Goal: Task Accomplishment & Management: Use online tool/utility

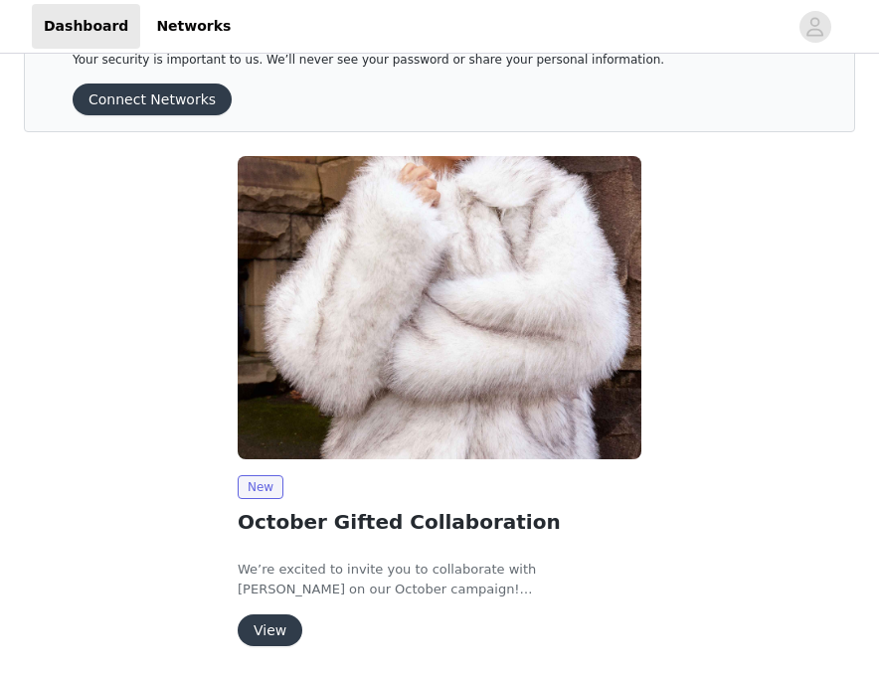
scroll to position [138, 0]
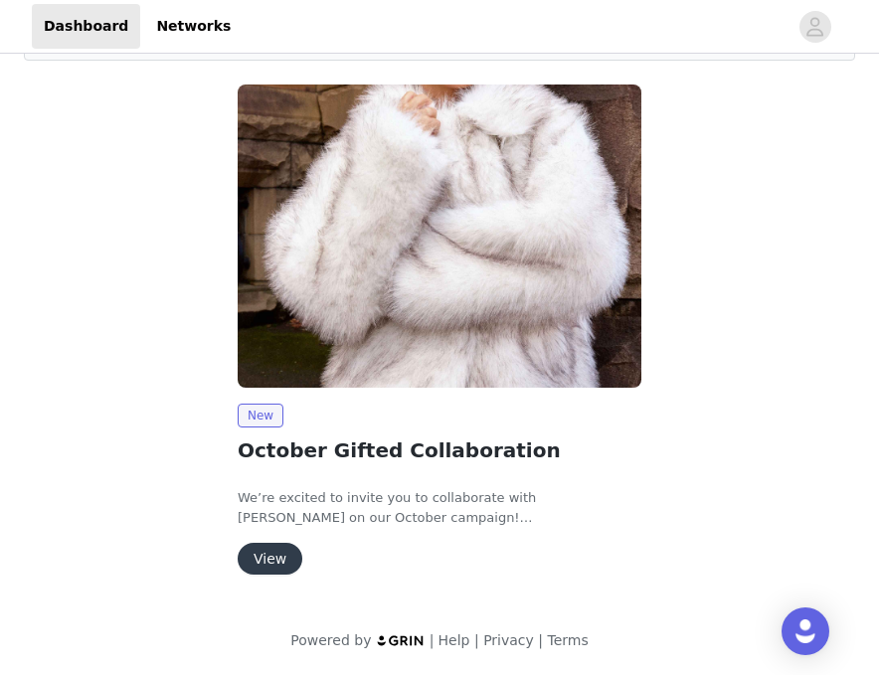
click at [278, 562] on button "View" at bounding box center [270, 559] width 65 height 32
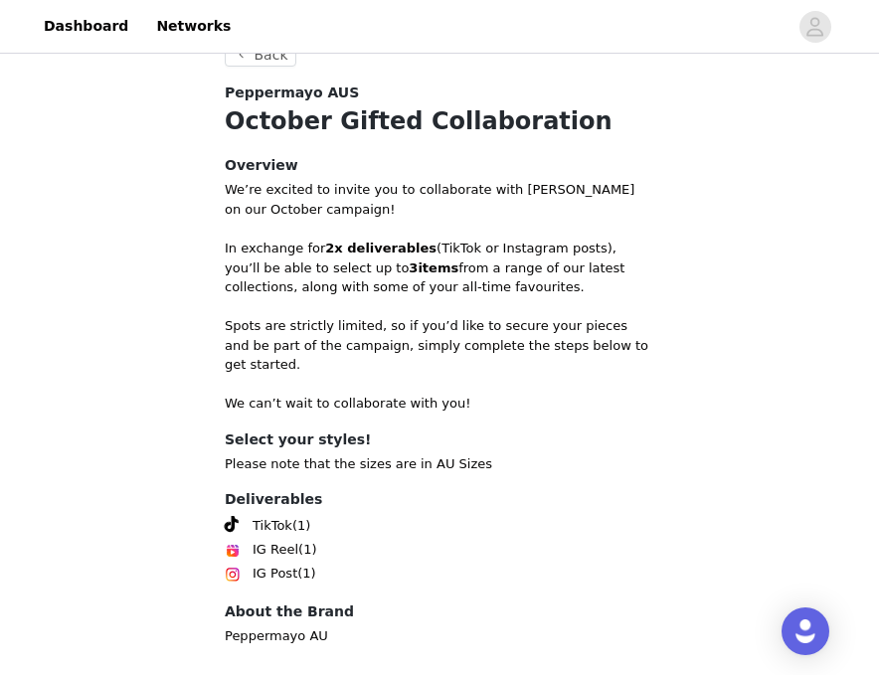
scroll to position [775, 0]
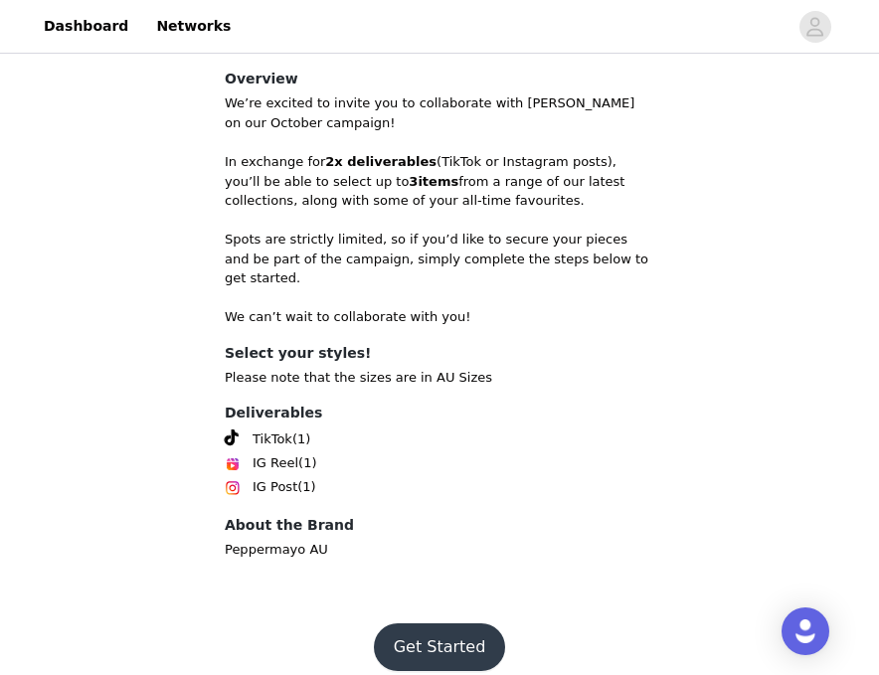
click at [440, 627] on button "Get Started" at bounding box center [440, 648] width 132 height 48
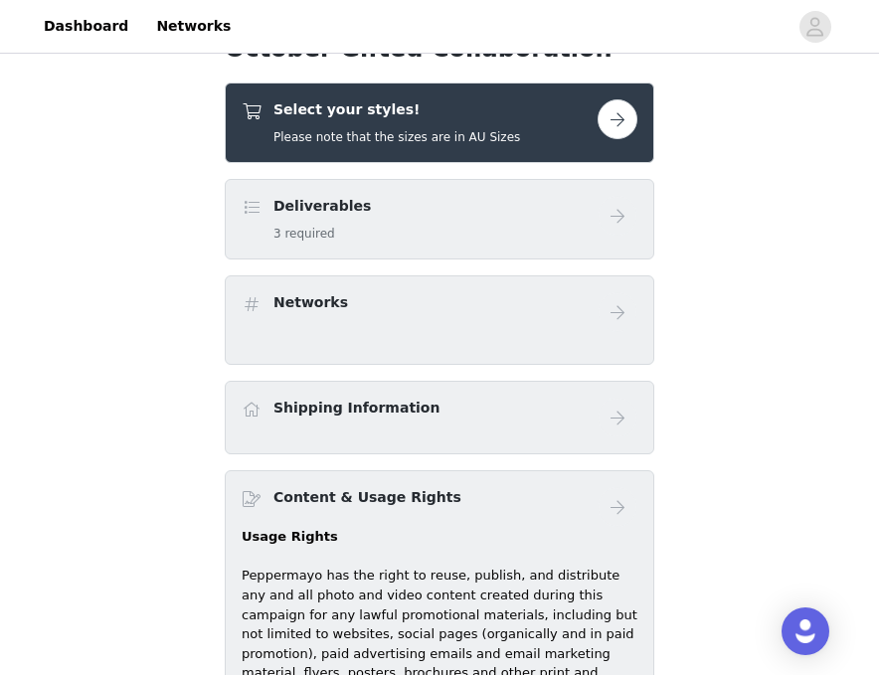
scroll to position [579, 0]
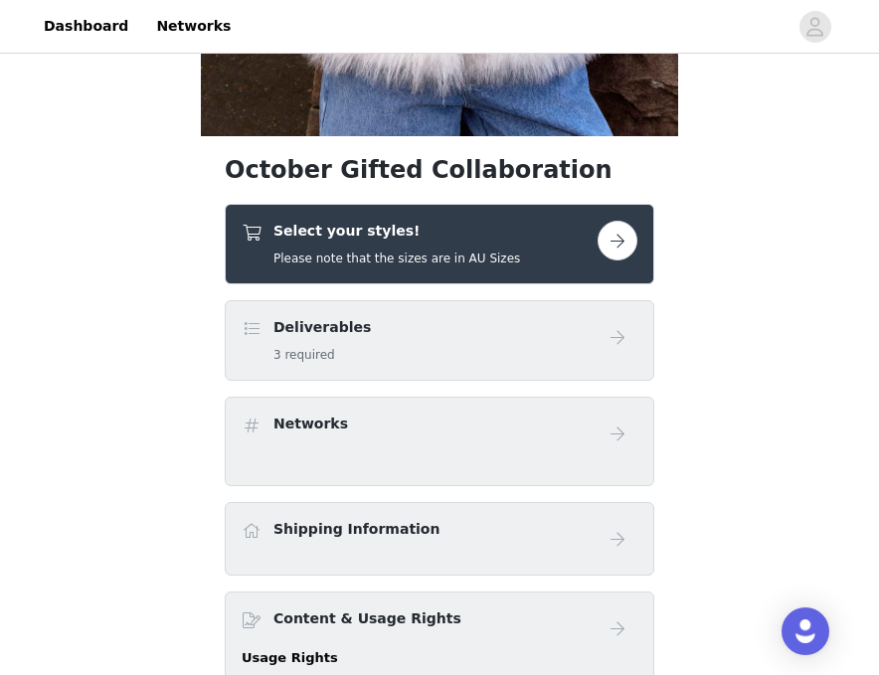
click at [622, 235] on button "button" at bounding box center [618, 241] width 40 height 40
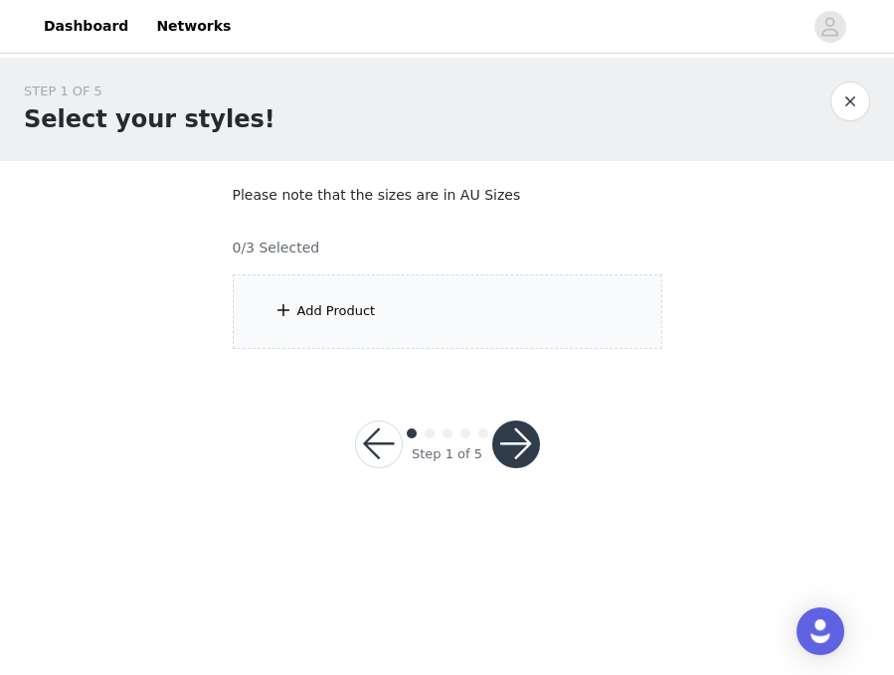
click at [479, 298] on div "Add Product" at bounding box center [448, 311] width 430 height 75
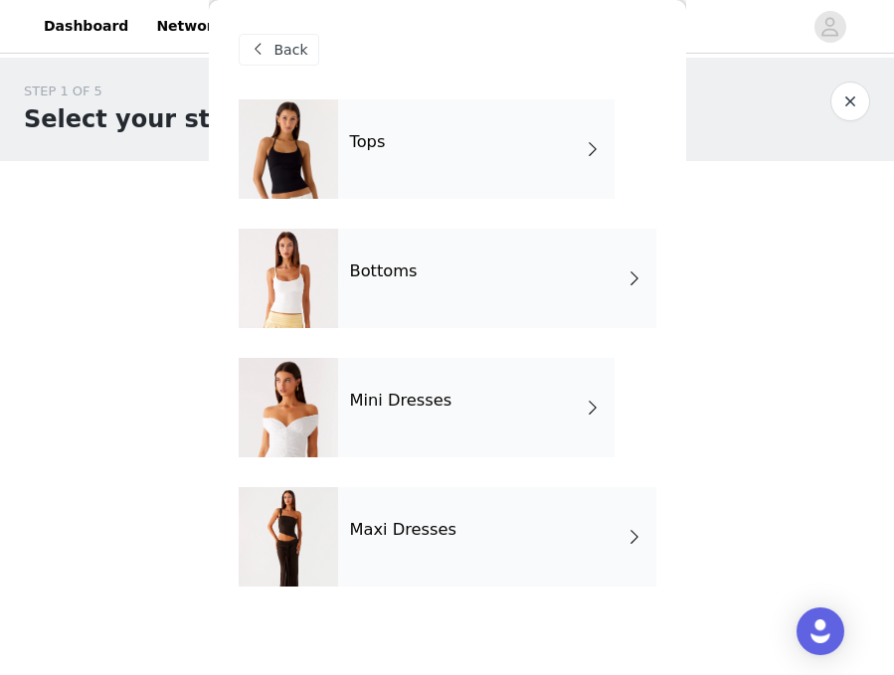
click at [503, 412] on div "Mini Dresses" at bounding box center [476, 407] width 276 height 99
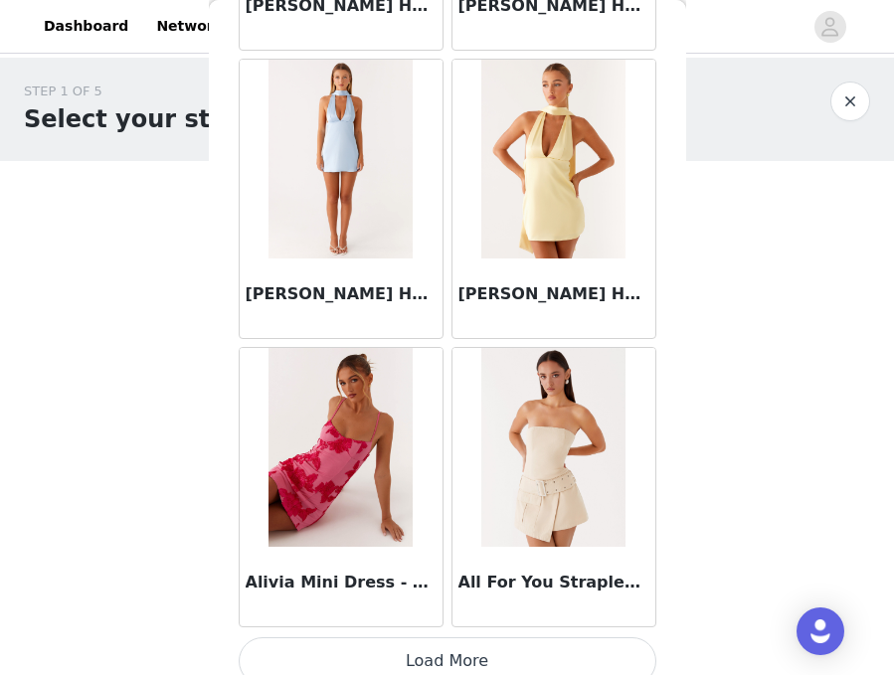
scroll to position [2368, 0]
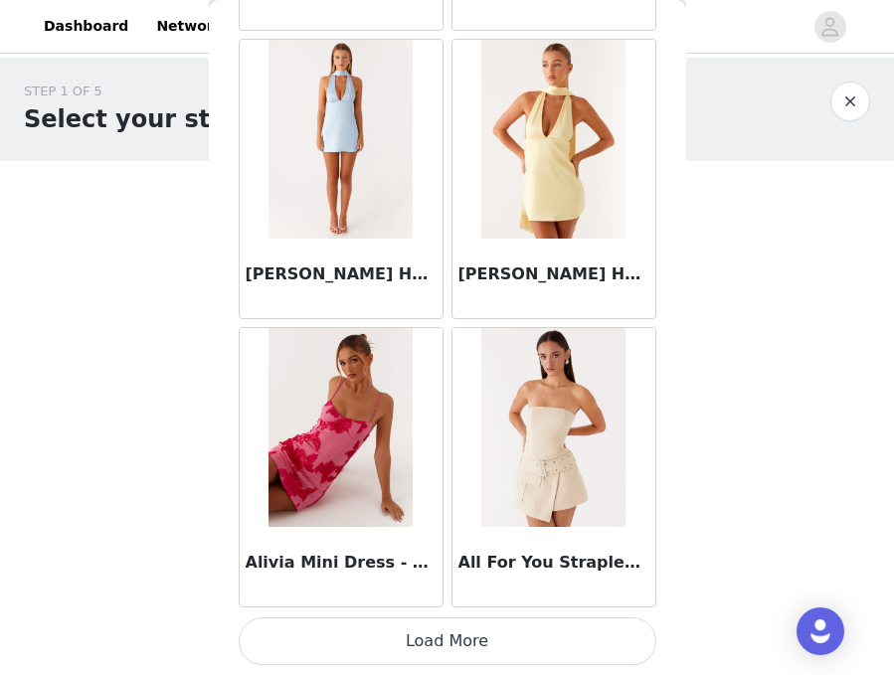
click at [526, 619] on button "Load More" at bounding box center [448, 642] width 418 height 48
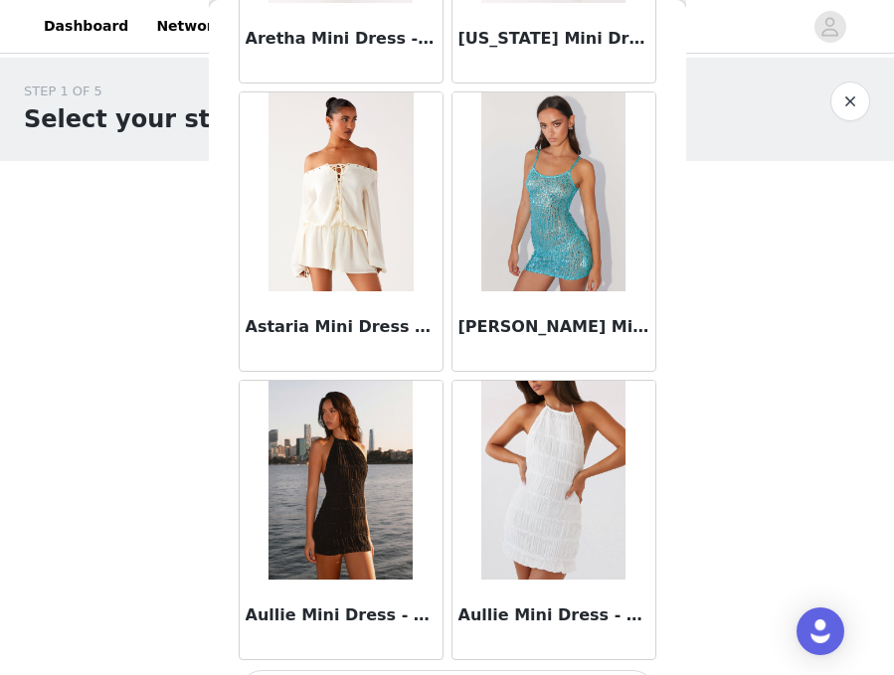
scroll to position [5252, 0]
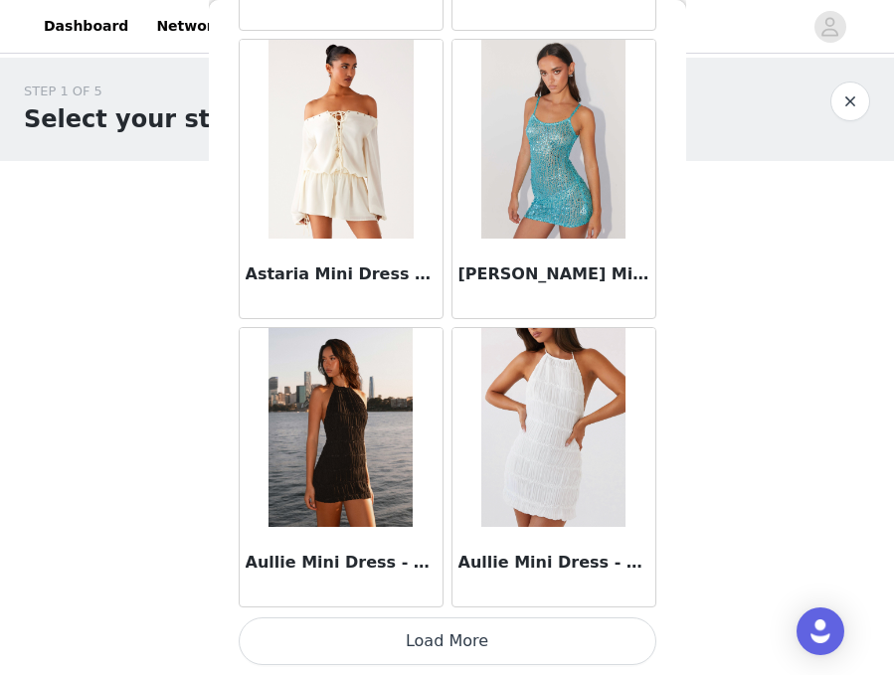
click at [512, 642] on button "Load More" at bounding box center [448, 642] width 418 height 48
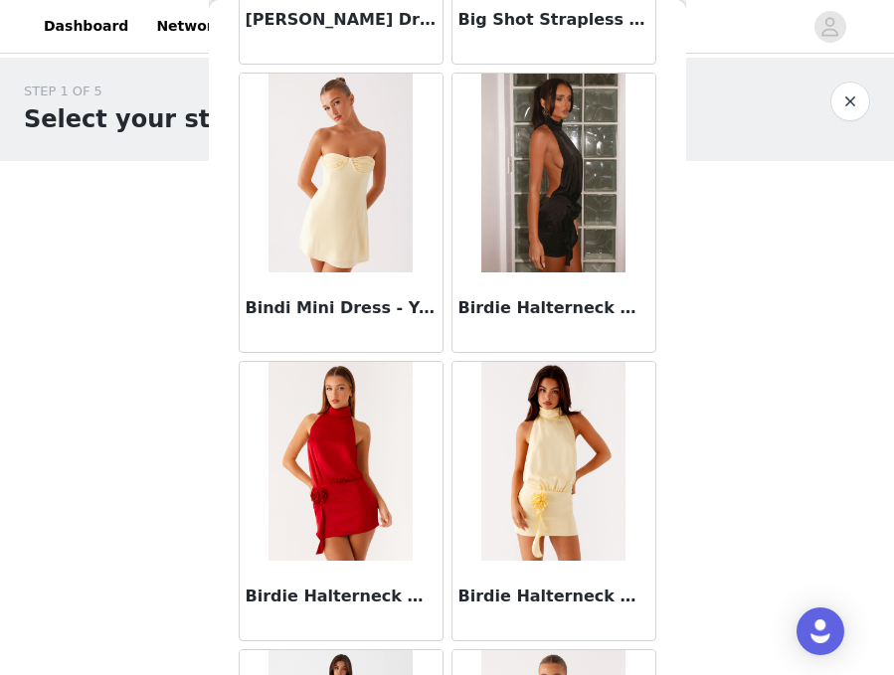
scroll to position [8136, 0]
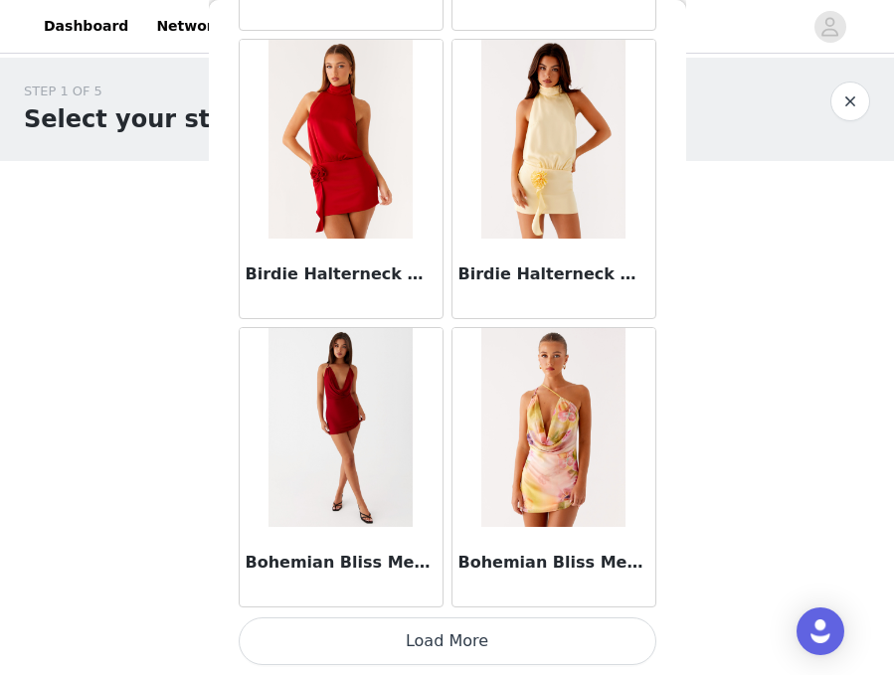
click at [443, 647] on button "Load More" at bounding box center [448, 642] width 418 height 48
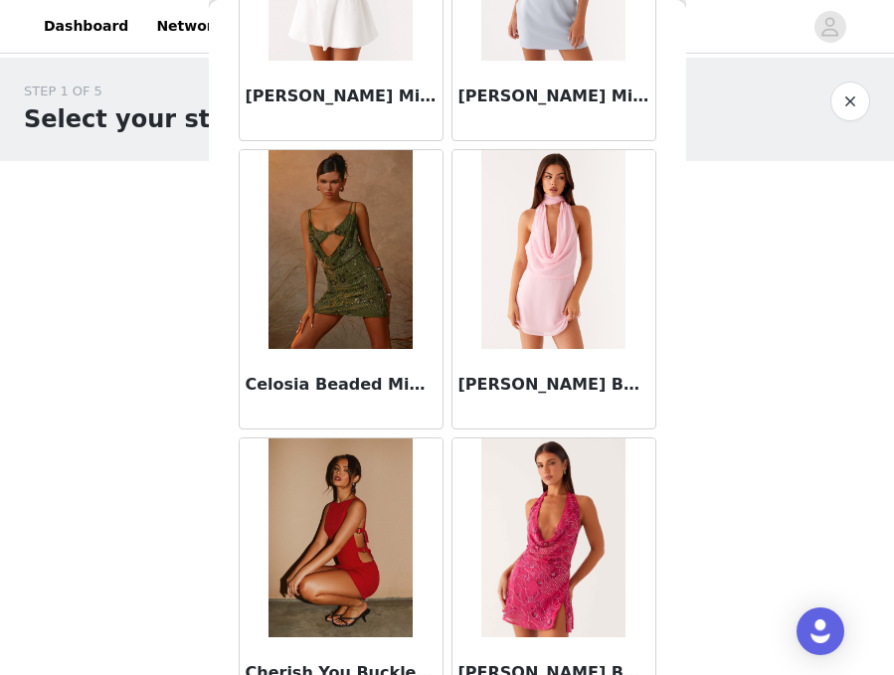
scroll to position [11019, 0]
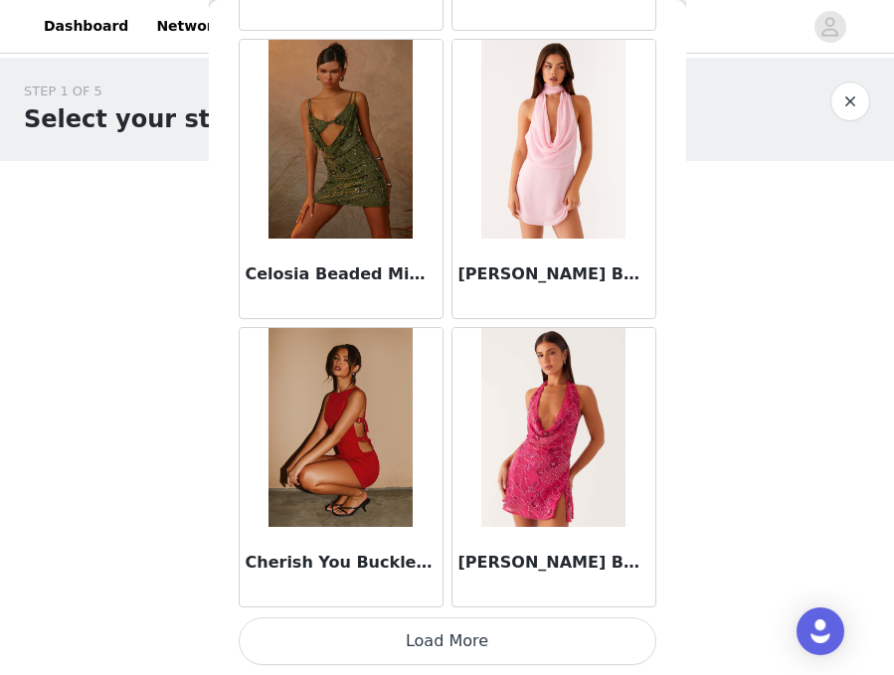
click at [493, 642] on button "Load More" at bounding box center [448, 642] width 418 height 48
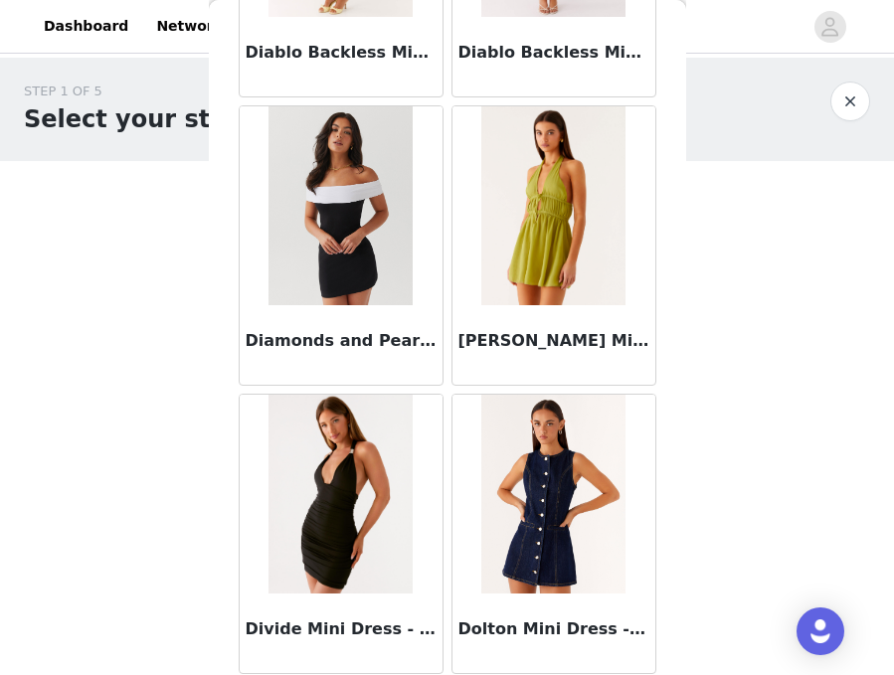
scroll to position [13903, 0]
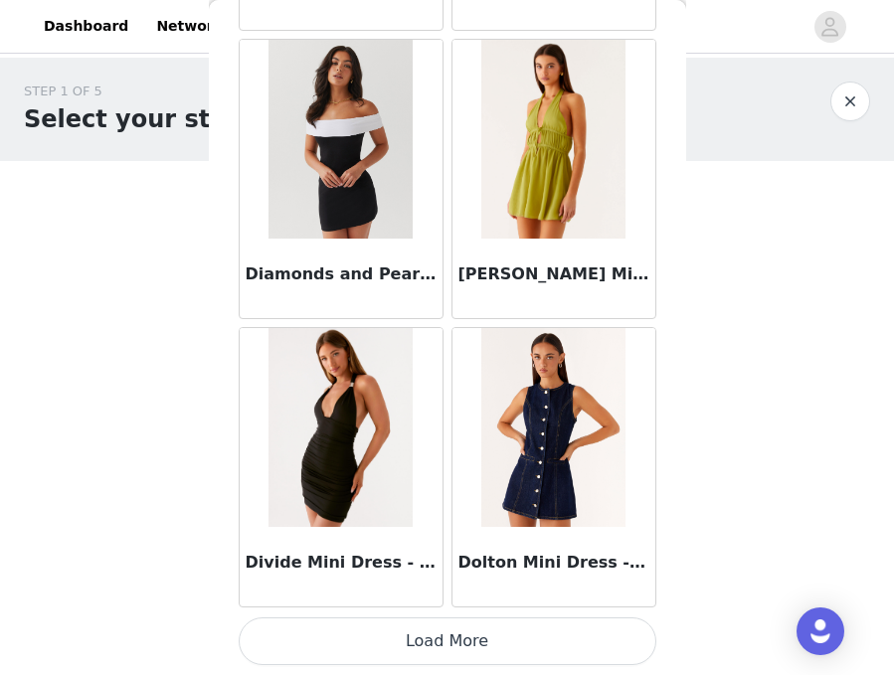
click at [495, 626] on button "Load More" at bounding box center [448, 642] width 418 height 48
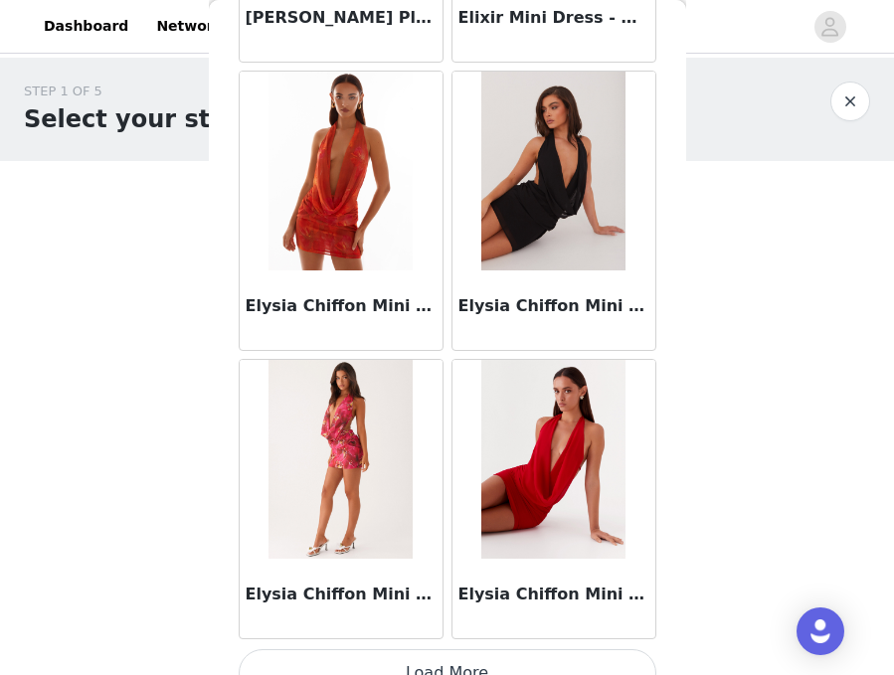
scroll to position [16787, 0]
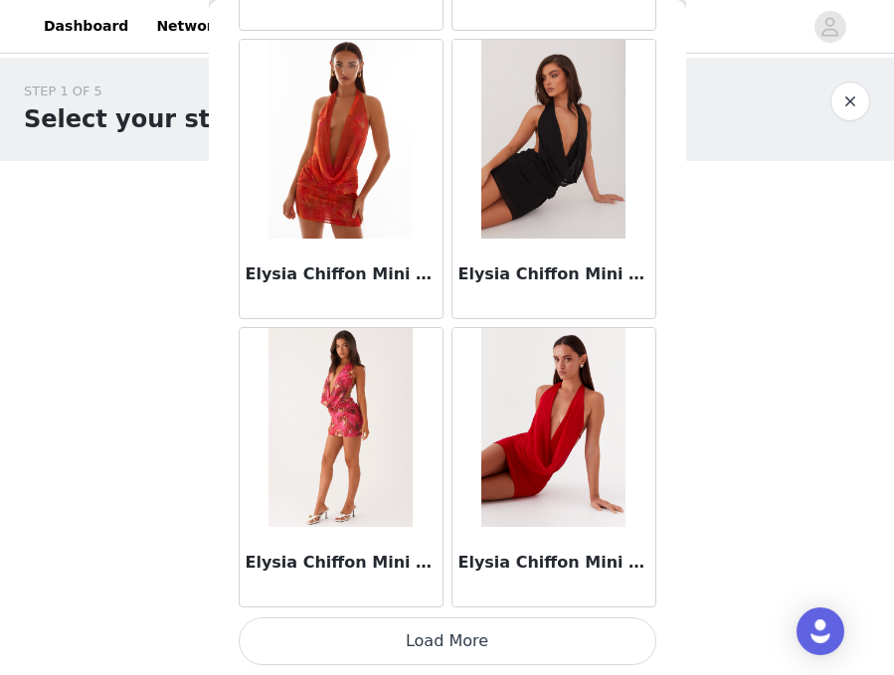
click at [530, 636] on button "Load More" at bounding box center [448, 642] width 418 height 48
